Goal: Entertainment & Leisure: Consume media (video, audio)

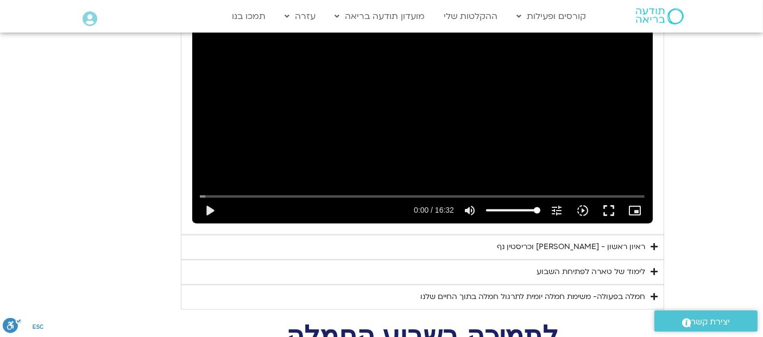
scroll to position [1793, 0]
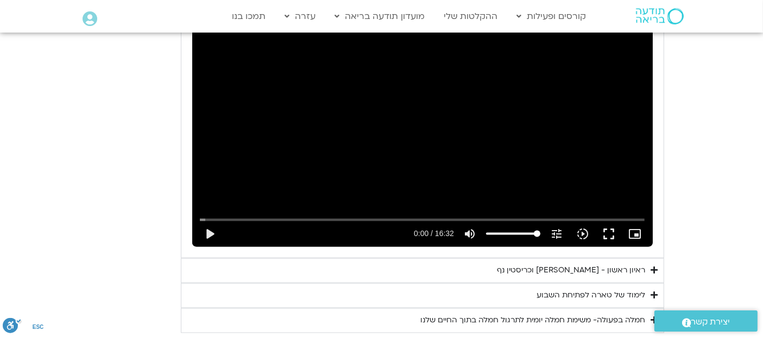
click at [656, 267] on icon "Accordion. Open links with Enter or Space, close with Escape, and navigate with…" at bounding box center [654, 271] width 7 height 8
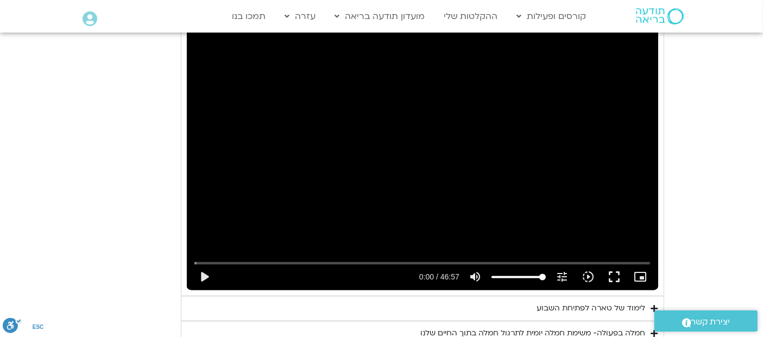
scroll to position [2062, 0]
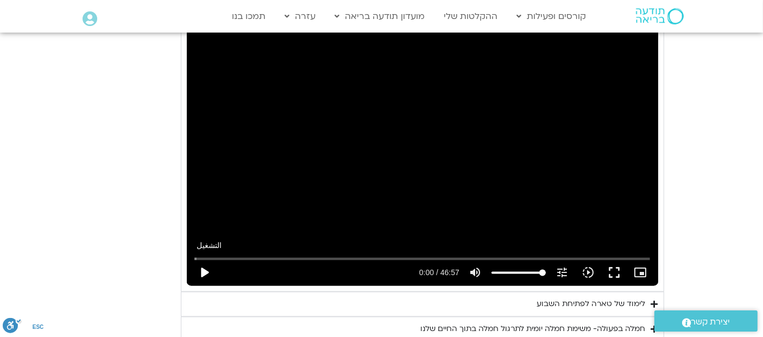
click at [205, 260] on button "play_arrow" at bounding box center [204, 273] width 26 height 26
click at [368, 255] on input "البحث بالتمرير" at bounding box center [422, 258] width 456 height 7
click at [370, 140] on div "تخطّي الإعلان 5:17 pause 17:52 / 46:57 volume_up كتم الصوت tune درجة الدقة تلقا…" at bounding box center [422, 153] width 471 height 265
click at [416, 166] on div "تخطّي الإعلان 18:51 play_arrow 17:52 / 46:57 volume_up كتم الصوت tune درجة الدق…" at bounding box center [422, 153] width 471 height 265
type input "1077.736747"
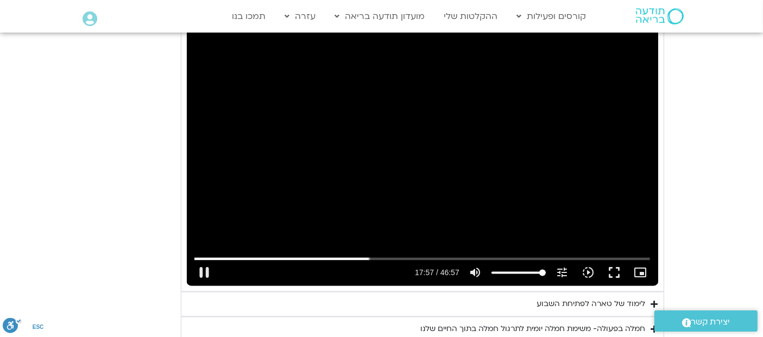
type input "98.3953702485861"
type input "1077.753506"
type input "95.8700512955412"
type input "1077.771908"
type input "91.6611863737998"
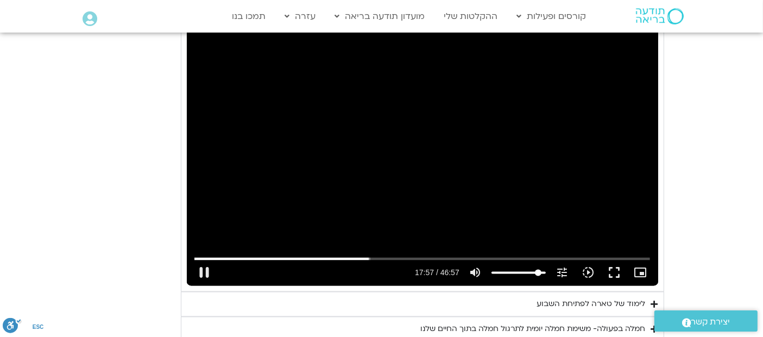
type input "1077.786674"
type input "89.135867420755"
type input "1077.803818"
type input "85.7556227804814"
type input "1077.820143"
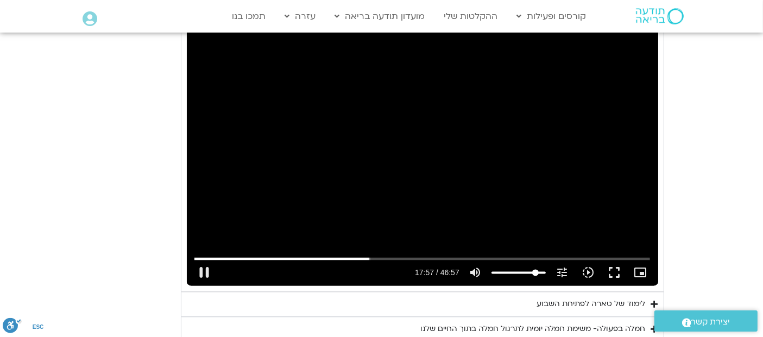
type input "83.243456530317"
type input "1077.836544"
type input "82.4016835459687"
type input "1077.854946"
type input "80.7181375772721"
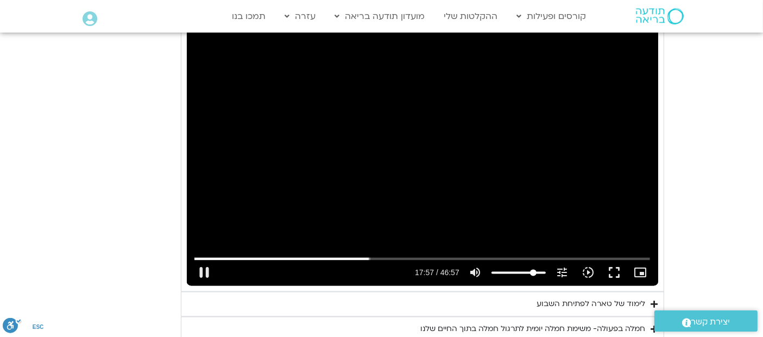
type input "1077.870198"
type input "79.8763645929238"
type input "1077.886386"
type input "79.0345916085756"
type input "1077.904068"
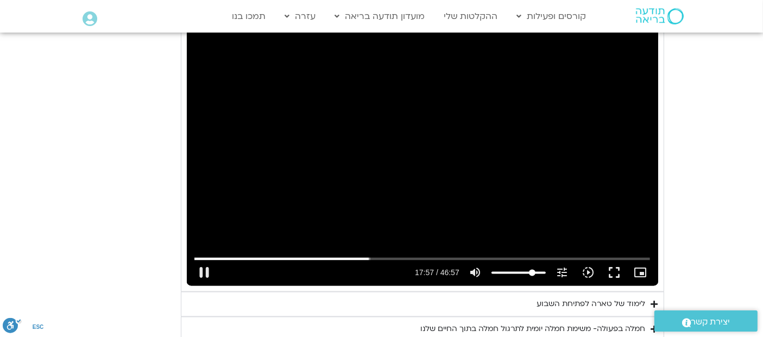
type input "78.1928186242273"
type input "1077.936737"
type input "77.3378929369986"
type input "1077.969781"
type input "76.5092726555307"
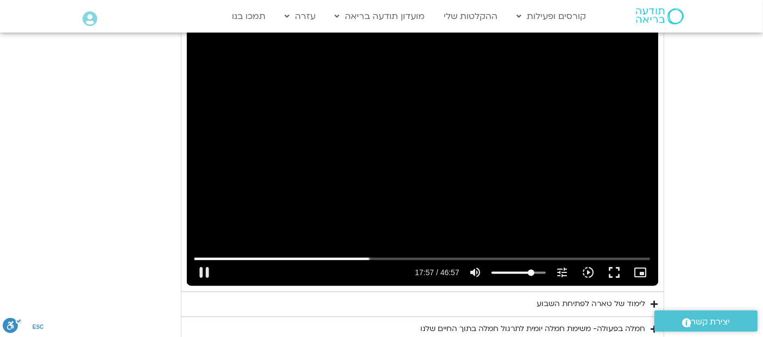
type input "1077.986429"
type input "75.6674996711824"
type input "1078.003238"
type input "73.9839537024859"
type input "1078.020318"
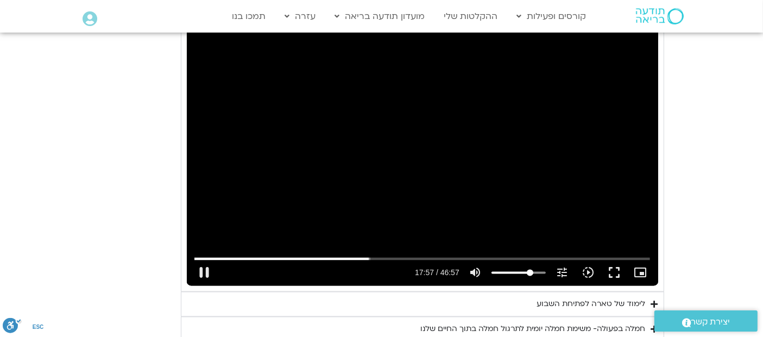
type input "72.3004077337893"
type input "1078.037864"
type input "71.4454820465606"
type input "1078.053705"
type input "69.7750887807444"
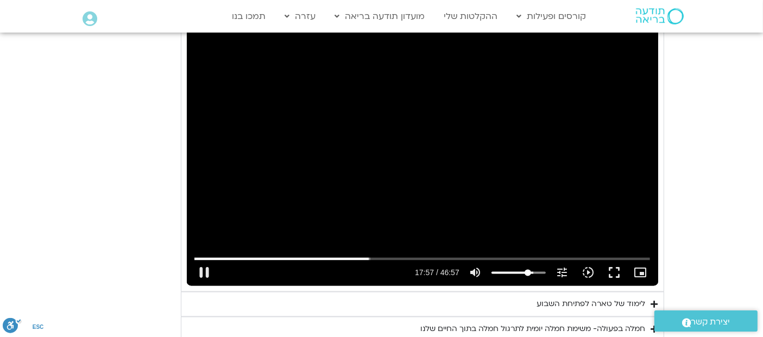
type input "1078.069873"
type input "68.0915428120479"
type input "1078.103603"
type input "67.2497698276996"
type input "1078.120083"
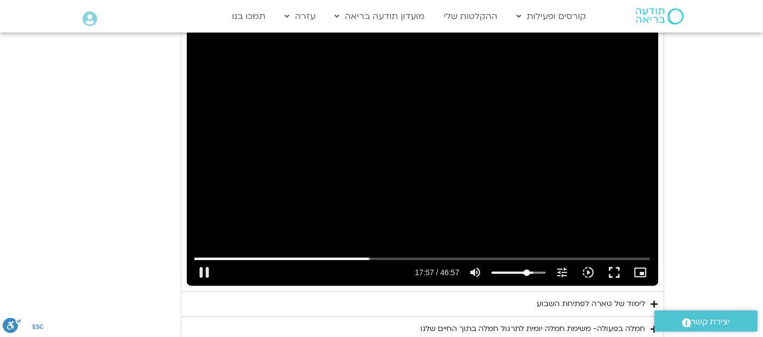
type input "66.4079968433513"
type input "1078.169697"
type input "65.566223859003"
type input "1078.186515"
type input "64.7244508746547"
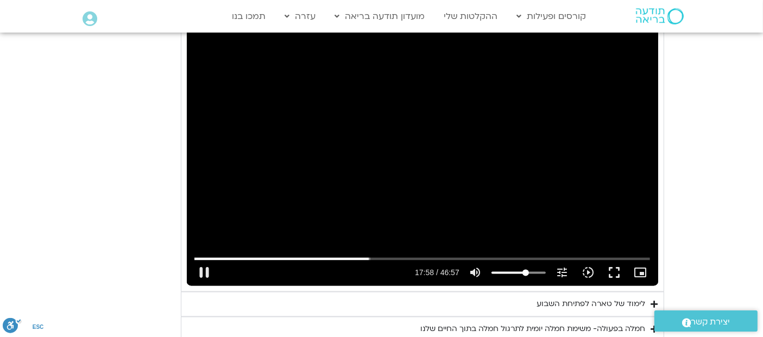
type input "1078.203235"
type input "63.8826778903065"
type input "1078.2202"
type input "63.0277522030777"
type input "1078.237254"
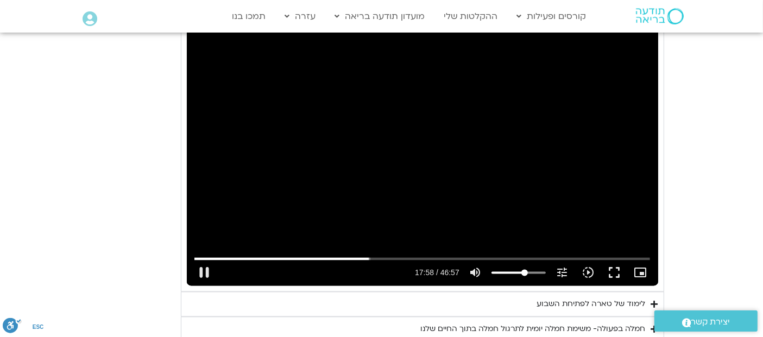
type input "61.3573589372616"
type input "1078.253133"
type input "59.673812968565"
type input "1078.26958"
type input "58.8320399842168"
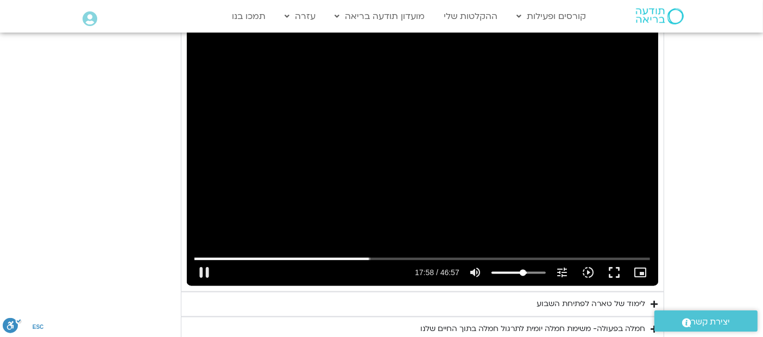
type input "1078.286131"
type input "57.9902669998685"
type input "1078.310765"
type input "56.3067210311719"
type input "1078.336307"
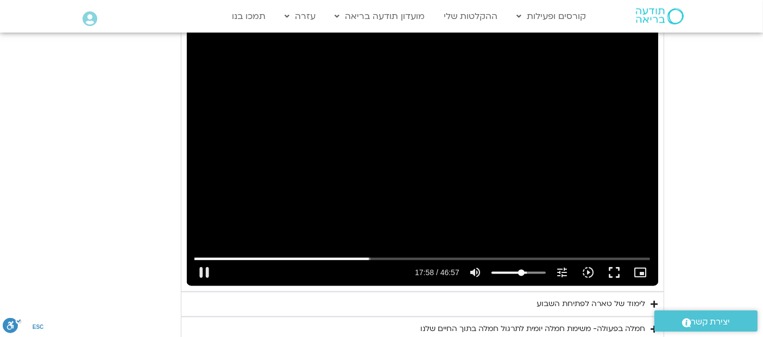
type input "54.6100223595949"
type input "1078.370292"
type input "52.9396290937788"
type input "1078.386241"
type input "51.2560831250822"
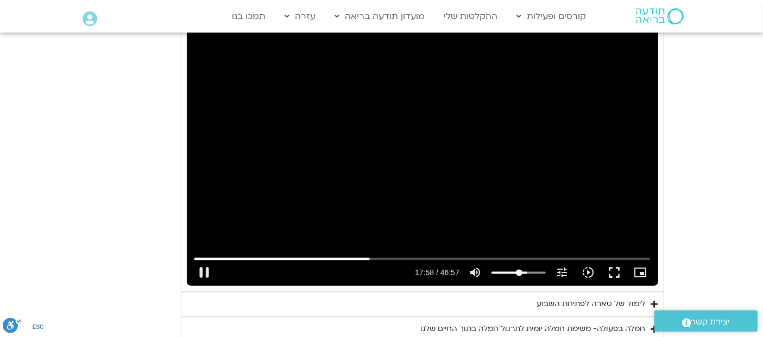
type input "1078.403187"
type input "50.4143101407339"
type input "1078.419725"
type input "49.5725371563856"
type input "1078.442559"
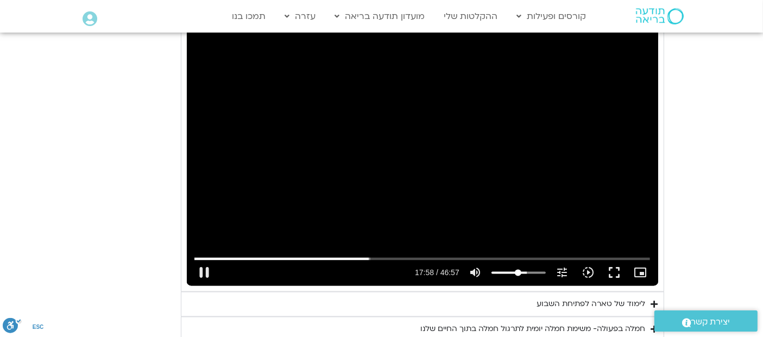
type input "48.7307641720374"
type input "1078.520107"
type input "47.8889911876891"
type input "1078.536413"
type input "47.0472182033408"
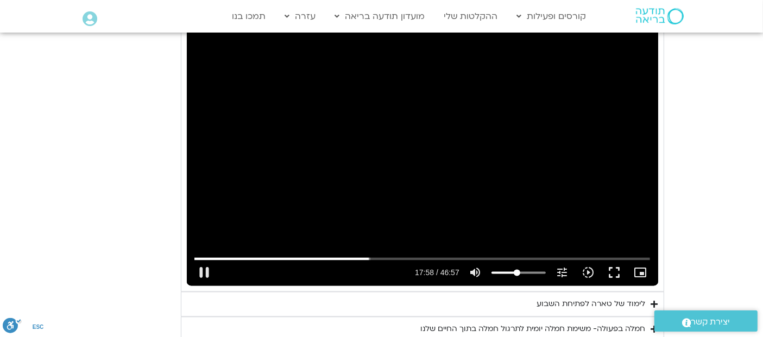
type input "1078.59018"
type input "43.6801262659477"
type input "1078.611167"
type input "42.8383532815994"
type input "1078.622409"
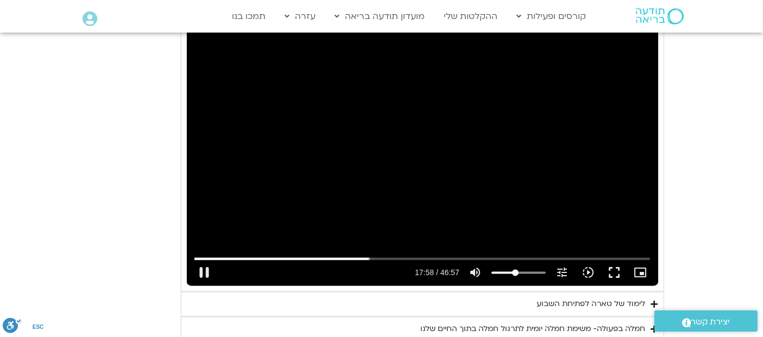
type input "41.9965802972511"
type input "1078.63784"
type input "41.1548073129028"
type input "1078.653376"
type input "40.2998816256741"
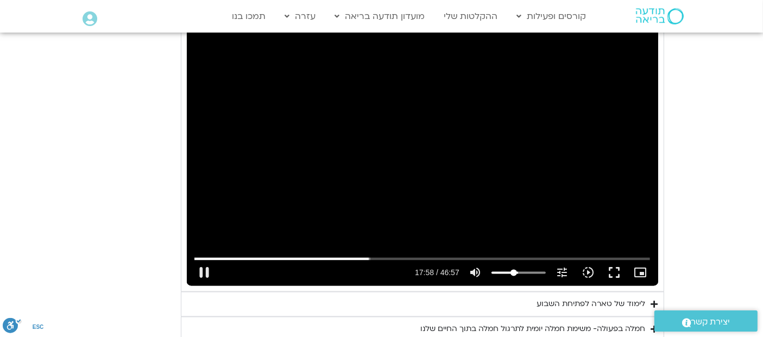
type input "1078.672711"
type input "38.629488359858"
type input "1078.686607"
type input "36.9459423911614"
type input "1078.703972"
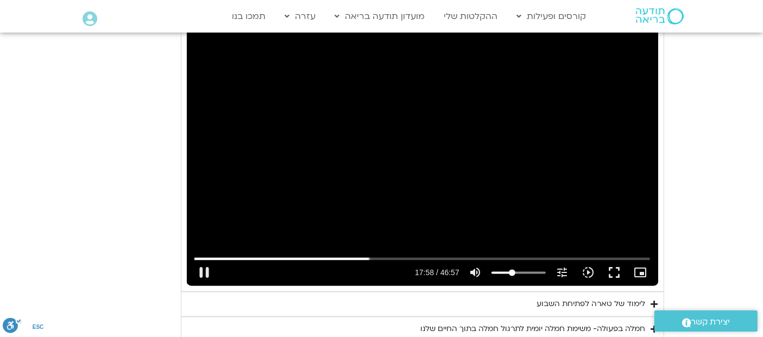
type input "36.1041694068131"
type input "1078.720398"
type input "34.4206234381165"
type input "1078.753112"
type input "33.5788504537683"
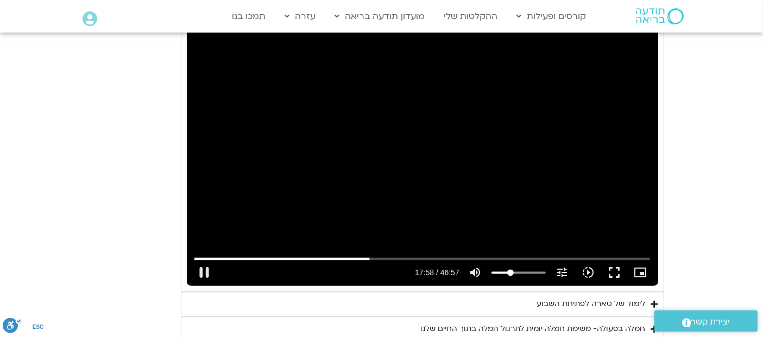
type input "1078.769902"
type input "32.73707746942"
type input "1078.803822"
type input "31.8821517821912"
type input "1078.820239"
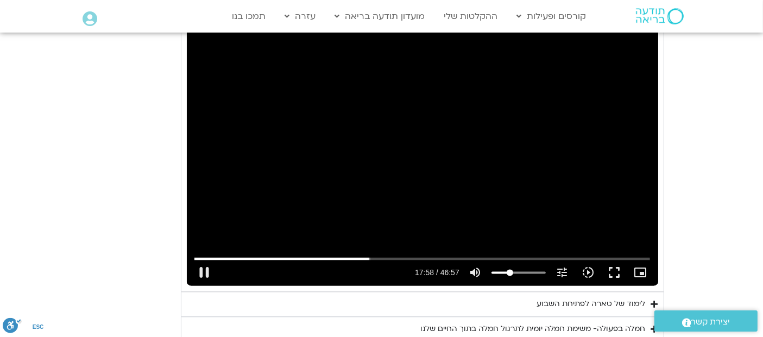
type input "31.0535315007234"
type input "1078.836517"
type input "30.2117585163751"
type input "1078.853029"
type input "29.3699855320268"
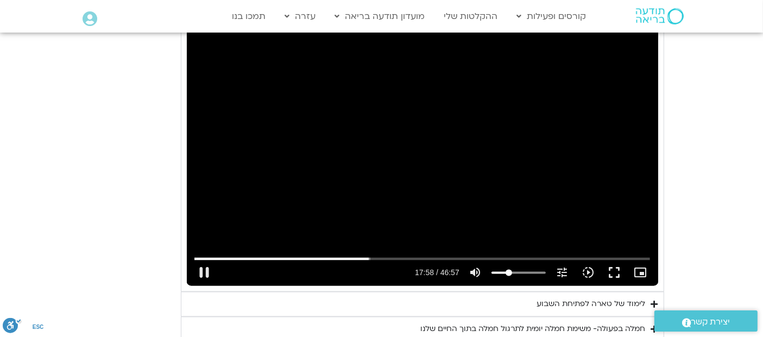
type input "1078.886453"
type input "28.5282125476786"
type input "1078.907347"
type input "27.6864395633303"
type input "1078.986299"
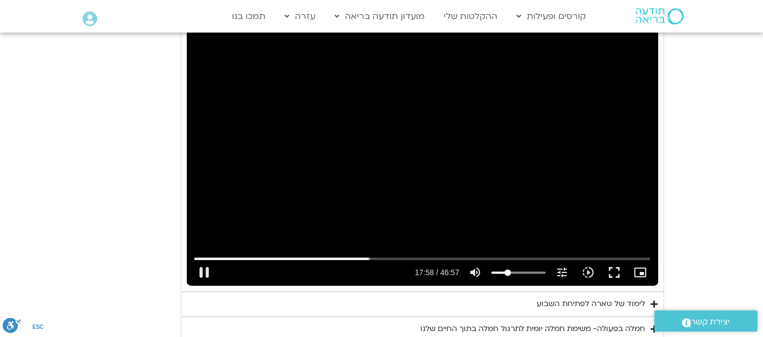
type input "26.844666578982"
type input "1079.03621"
type input "26.0028935946337"
type input "1079.653719"
type input "24.3193476259371"
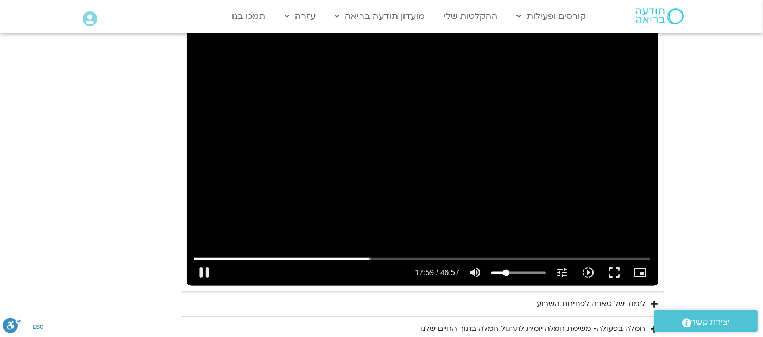
type input "1079.6883"
type input "22.6358016572406"
type input "1079.703545"
type input "21.7940286728923"
type input "1079.738984"
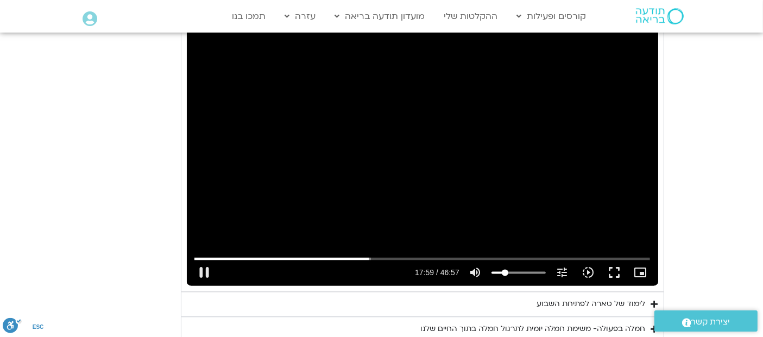
type input "20.1104827041957"
type input "1080.369155"
type input "19.2687097198474"
type input "1080.402517"
type input "16.7433907668026"
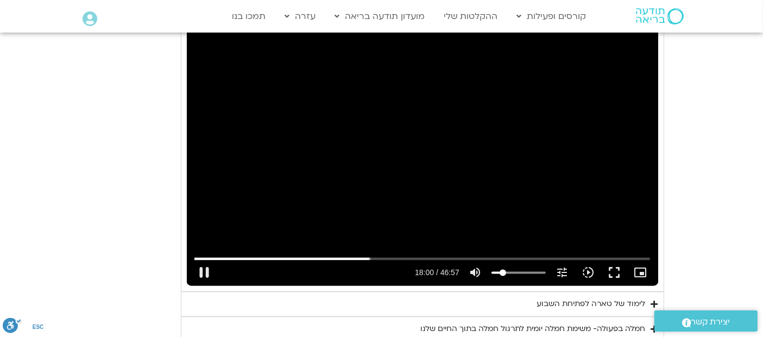
type input "1080.41944"
type input "15.0466920952256"
type input "1080.435114"
type input "14.2180718137577"
type input "1080.451666"
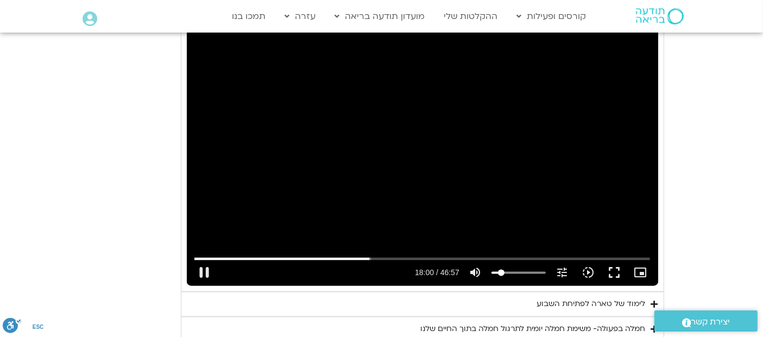
type input "13.3762988294094"
type input "1080.48637"
type input "12.5345258450612"
type input "1080.502201"
type input "11.6927528607129"
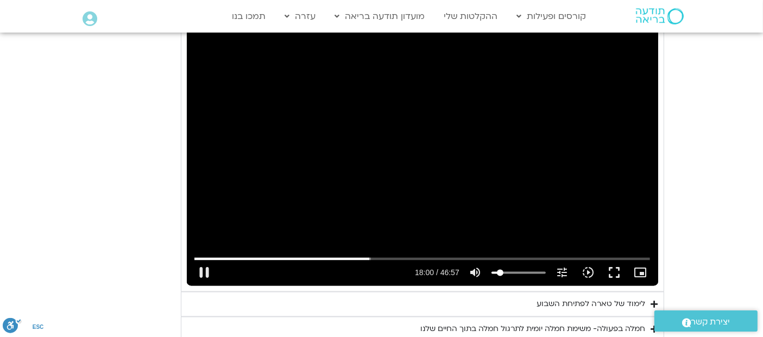
type input "1081.045379"
drag, startPoint x: 543, startPoint y: 239, endPoint x: 500, endPoint y: 239, distance: 42.4
type input "11.6927528607129"
click at [500, 269] on input "مستوى الصوت" at bounding box center [518, 272] width 54 height 7
click at [611, 260] on button "fullscreen" at bounding box center [614, 273] width 26 height 26
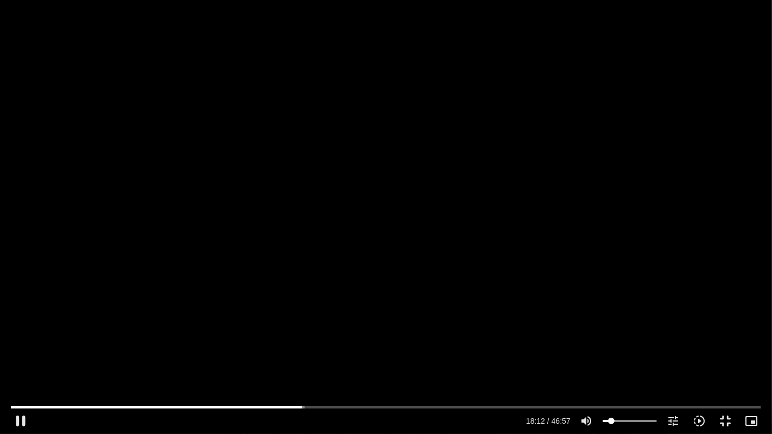
click at [403, 185] on div "تخطّي الإعلان 39:27 pause 18:12 / 46:57 volume_up كتم الصوت tune درجة الدقة تلق…" at bounding box center [386, 217] width 772 height 434
click at [406, 174] on div "تخطّي الإعلان 39:27 play_arrow 18:12 / 46:57 volume_up كتم الصوت tune درجة الدق…" at bounding box center [386, 217] width 772 height 434
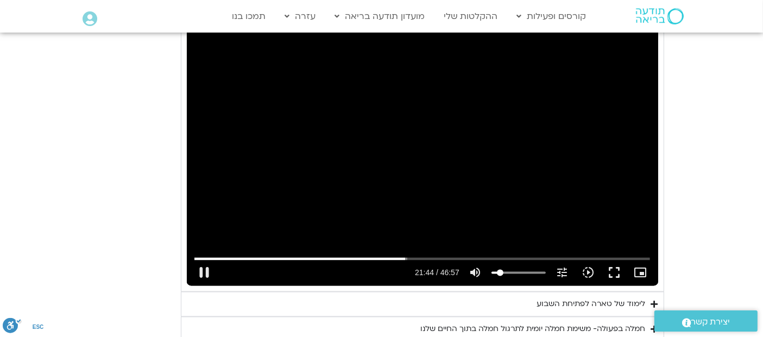
click at [451, 125] on div "تخطّي الإعلان 39:27 pause 21:44 / 46:57 volume_up كتم الصوت tune درجة الدقة تلق…" at bounding box center [422, 153] width 471 height 265
click at [475, 152] on div "تخطّي الإعلان 9:05 play_arrow 21:44 / 46:57 volume_up كتم الصوت tune درجة الدقة…" at bounding box center [422, 153] width 471 height 265
click at [407, 255] on input "البحث بالتمرير" at bounding box center [422, 258] width 456 height 7
click at [406, 255] on input "البحث بالتمرير" at bounding box center [422, 258] width 456 height 7
click at [404, 255] on input "البحث بالتمرير" at bounding box center [422, 258] width 456 height 7
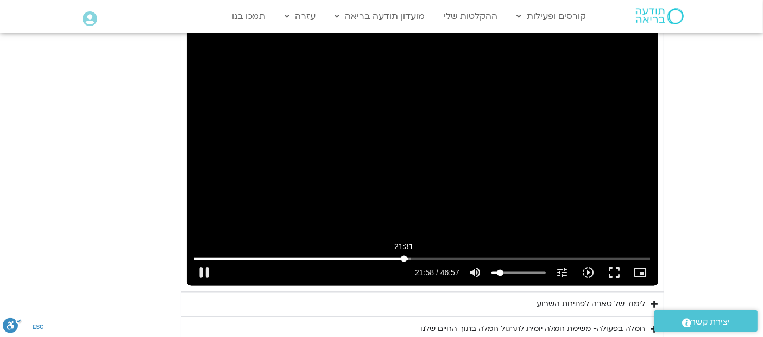
click at [404, 255] on input "البحث بالتمرير" at bounding box center [422, 258] width 456 height 7
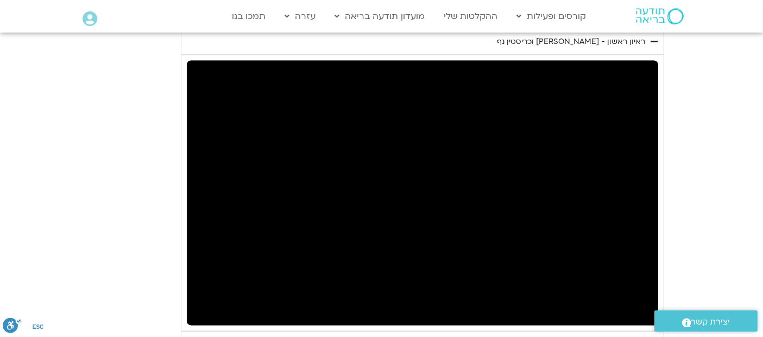
scroll to position [1996, 0]
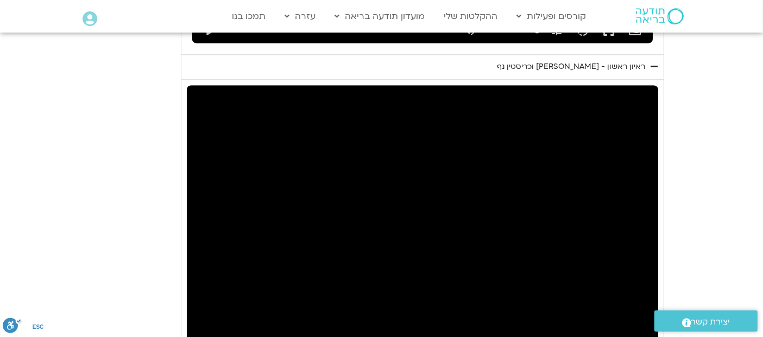
click at [426, 173] on div "تخطّي الإعلان 19:59 pause 23:11 / 46:57 volume_up كتم الصوت tune درجة الدقة تلق…" at bounding box center [422, 218] width 471 height 265
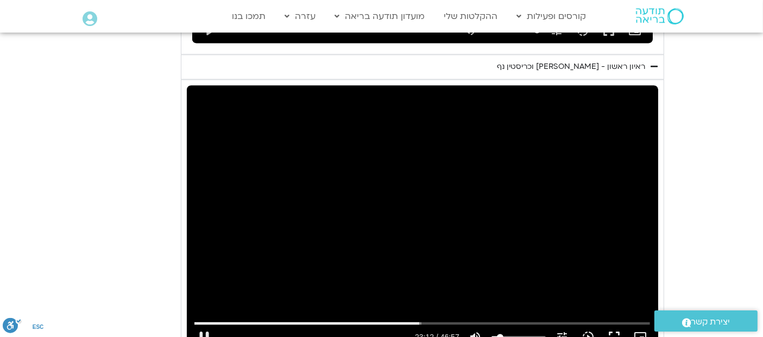
type input "1392.151146"
